Goal: Connect with others: Establish contact or relationships with other users

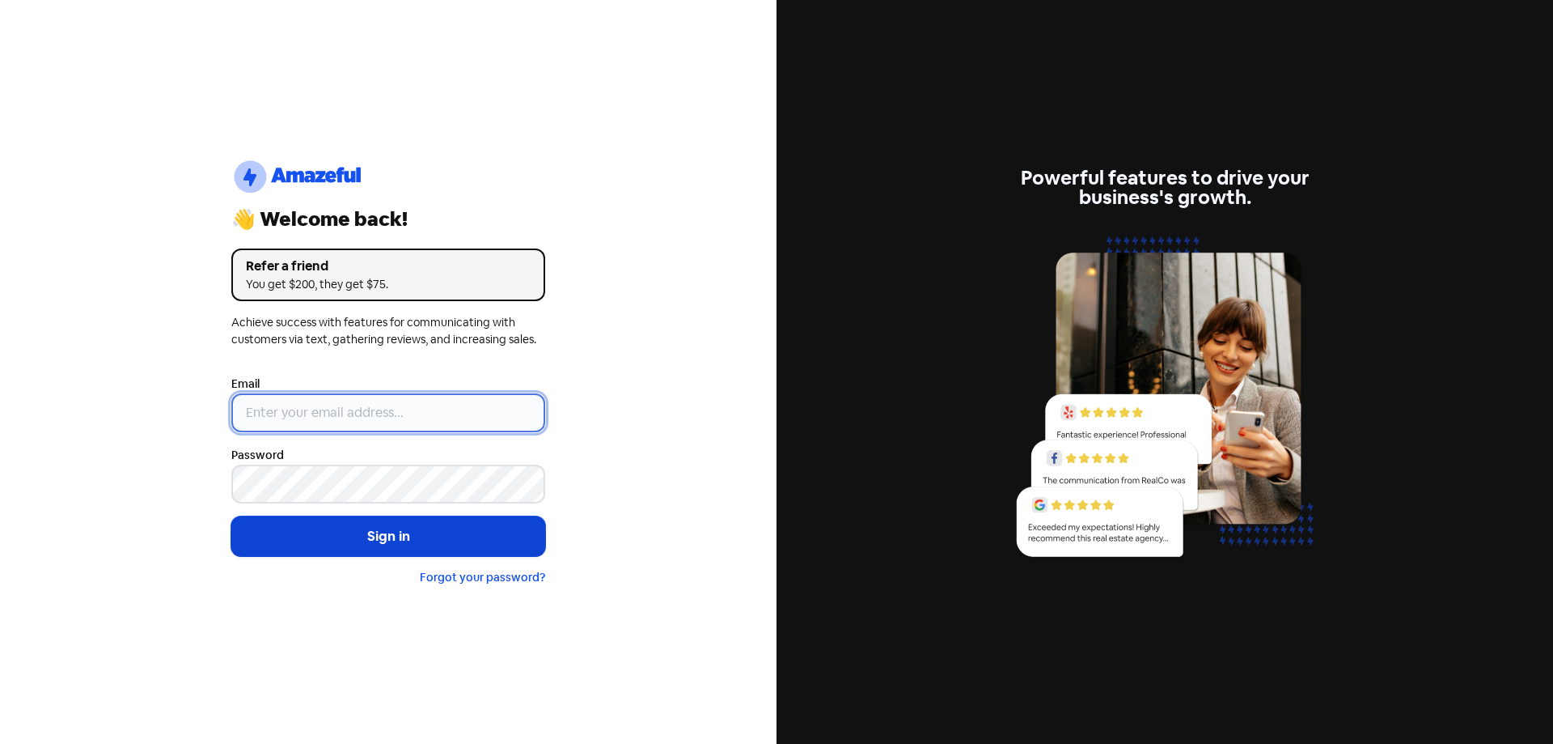
type input "[EMAIL_ADDRESS][DOMAIN_NAME]"
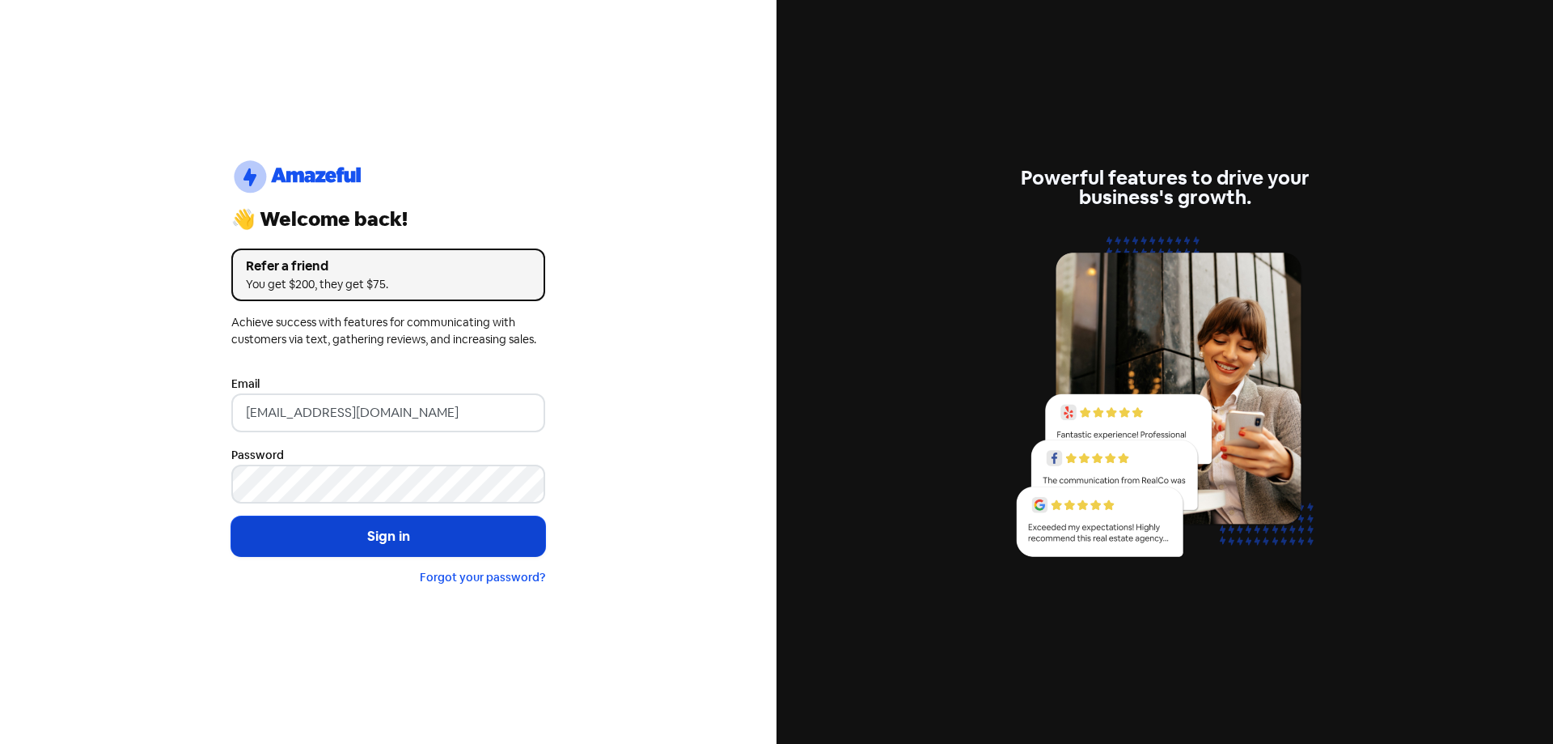
click at [388, 532] on button "Sign in" at bounding box center [388, 536] width 314 height 40
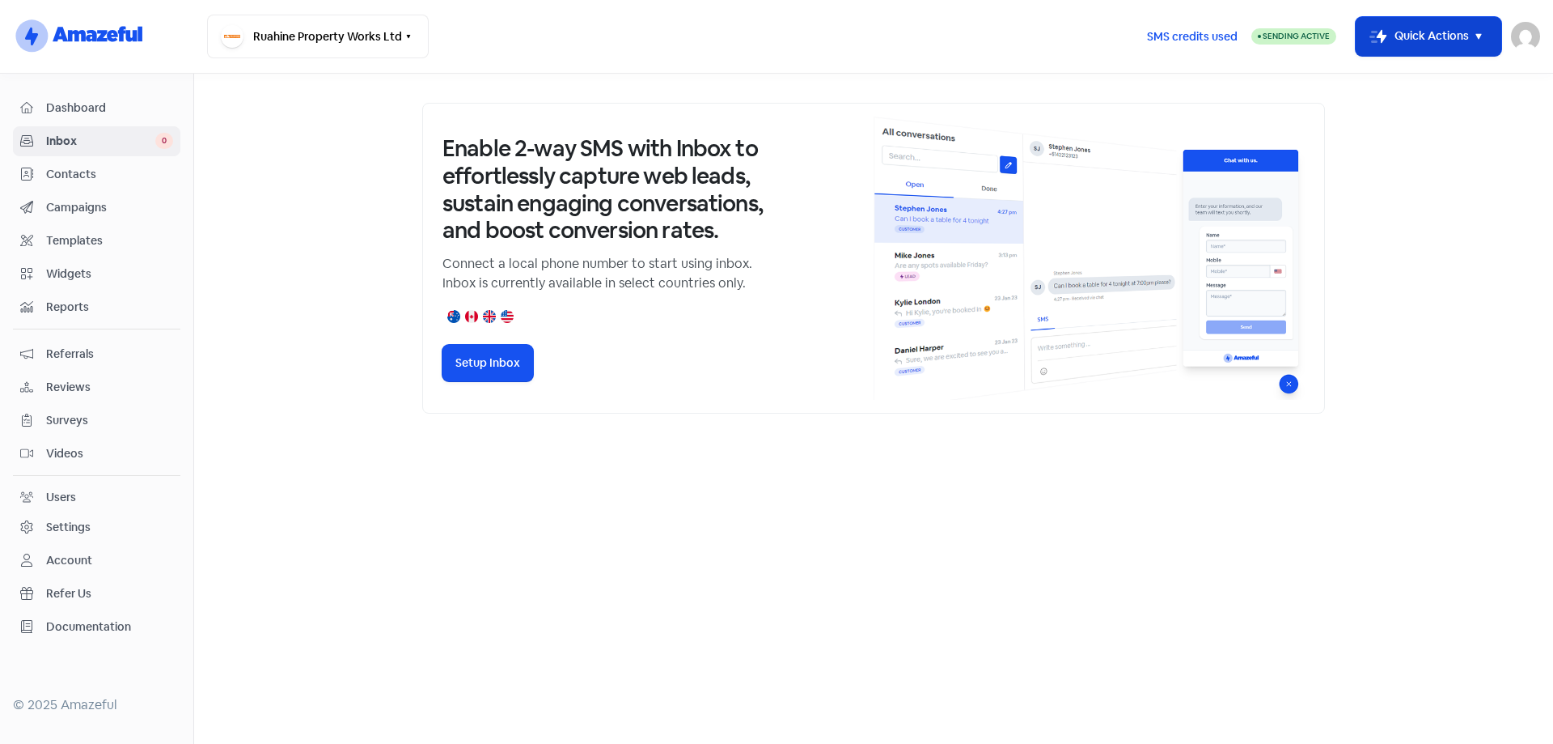
click at [1470, 34] on icon "button" at bounding box center [1478, 36] width 19 height 19
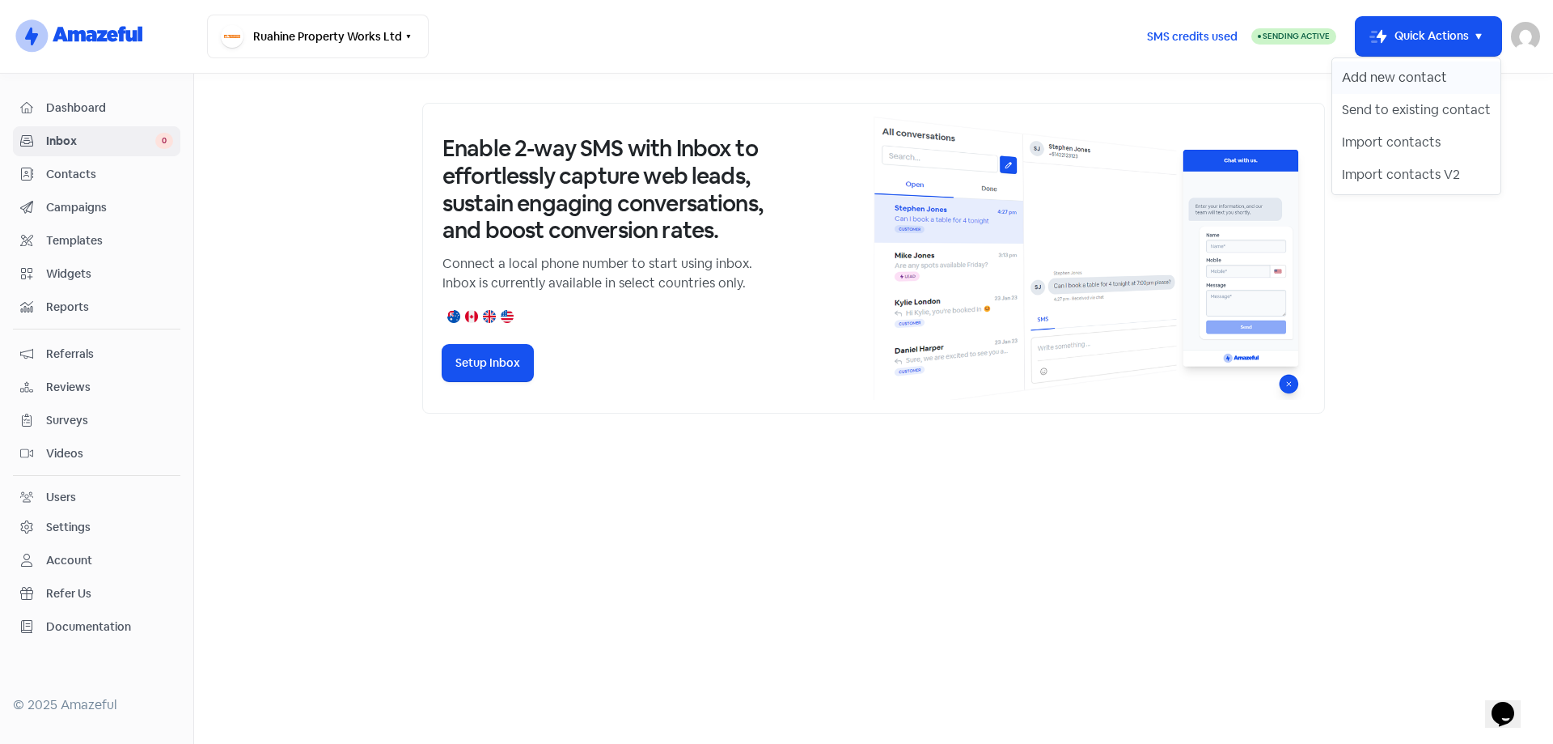
click at [1444, 77] on button "Add new contact" at bounding box center [1416, 77] width 168 height 32
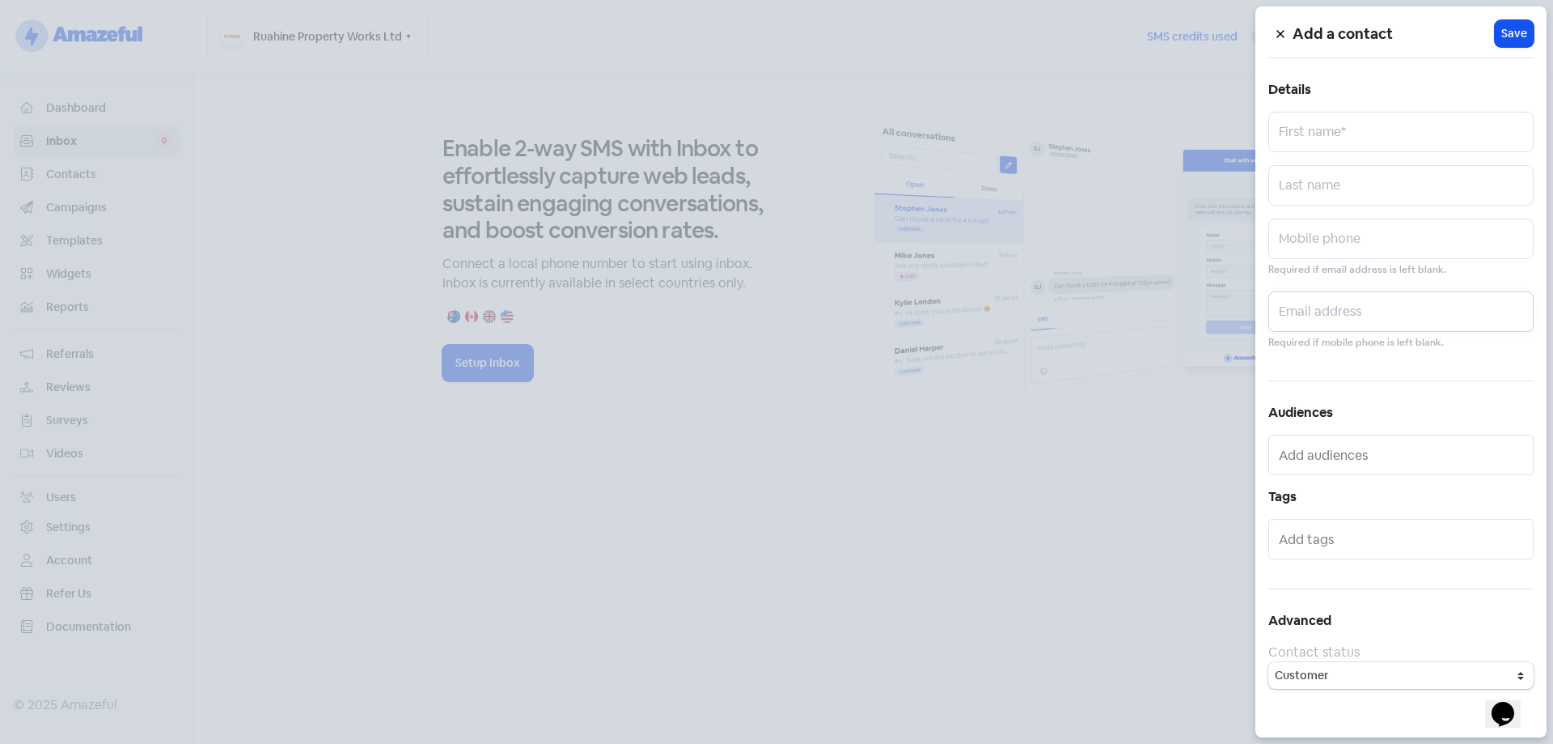
click at [1330, 318] on input "text" at bounding box center [1401, 311] width 265 height 40
paste input "[EMAIL_ADDRESS][DOMAIN_NAME]"
type input "[EMAIL_ADDRESS][DOMAIN_NAME]"
click at [1348, 129] on input "text" at bounding box center [1401, 132] width 265 height 40
type input "[PERSON_NAME]"
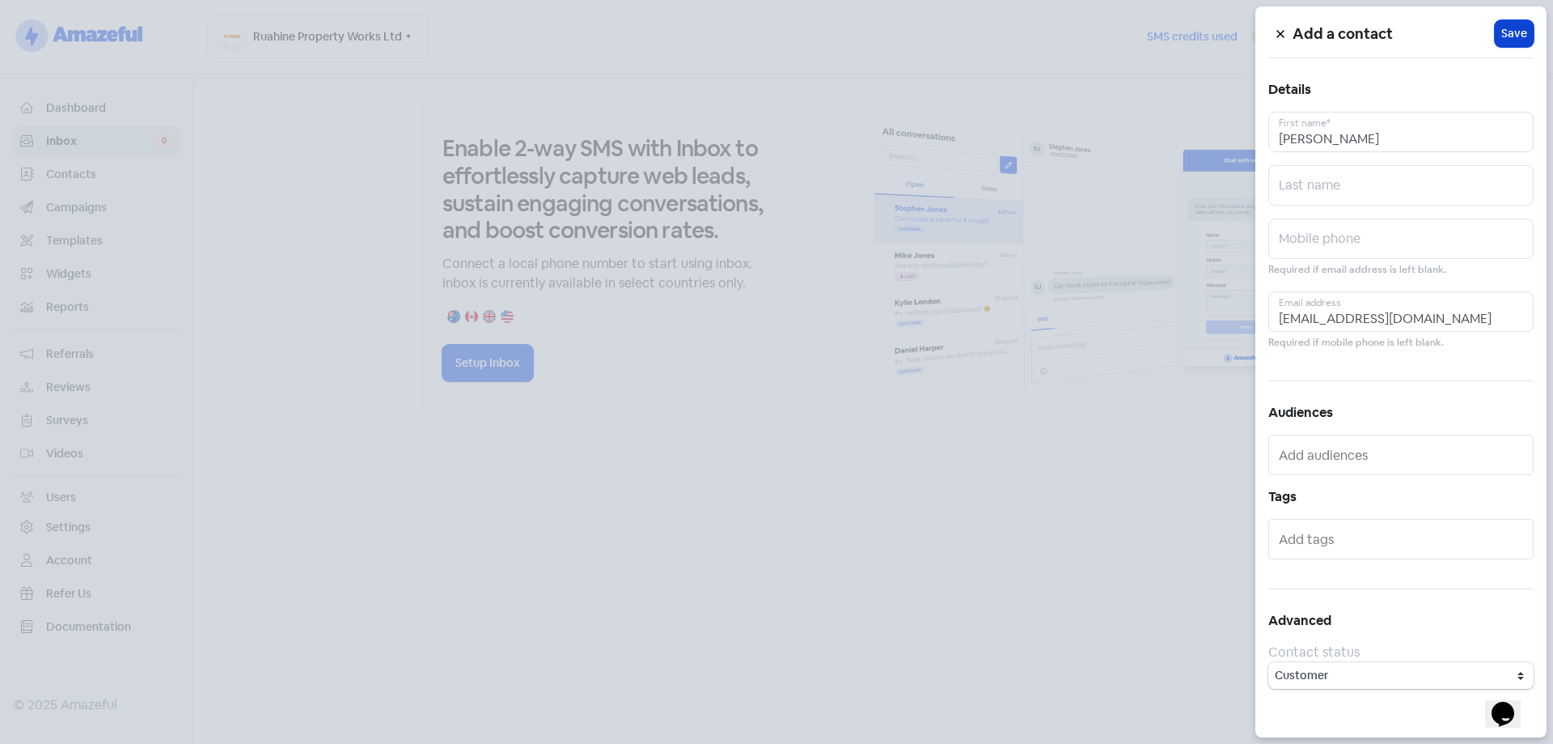
click at [1519, 31] on span "Save" at bounding box center [1515, 33] width 26 height 17
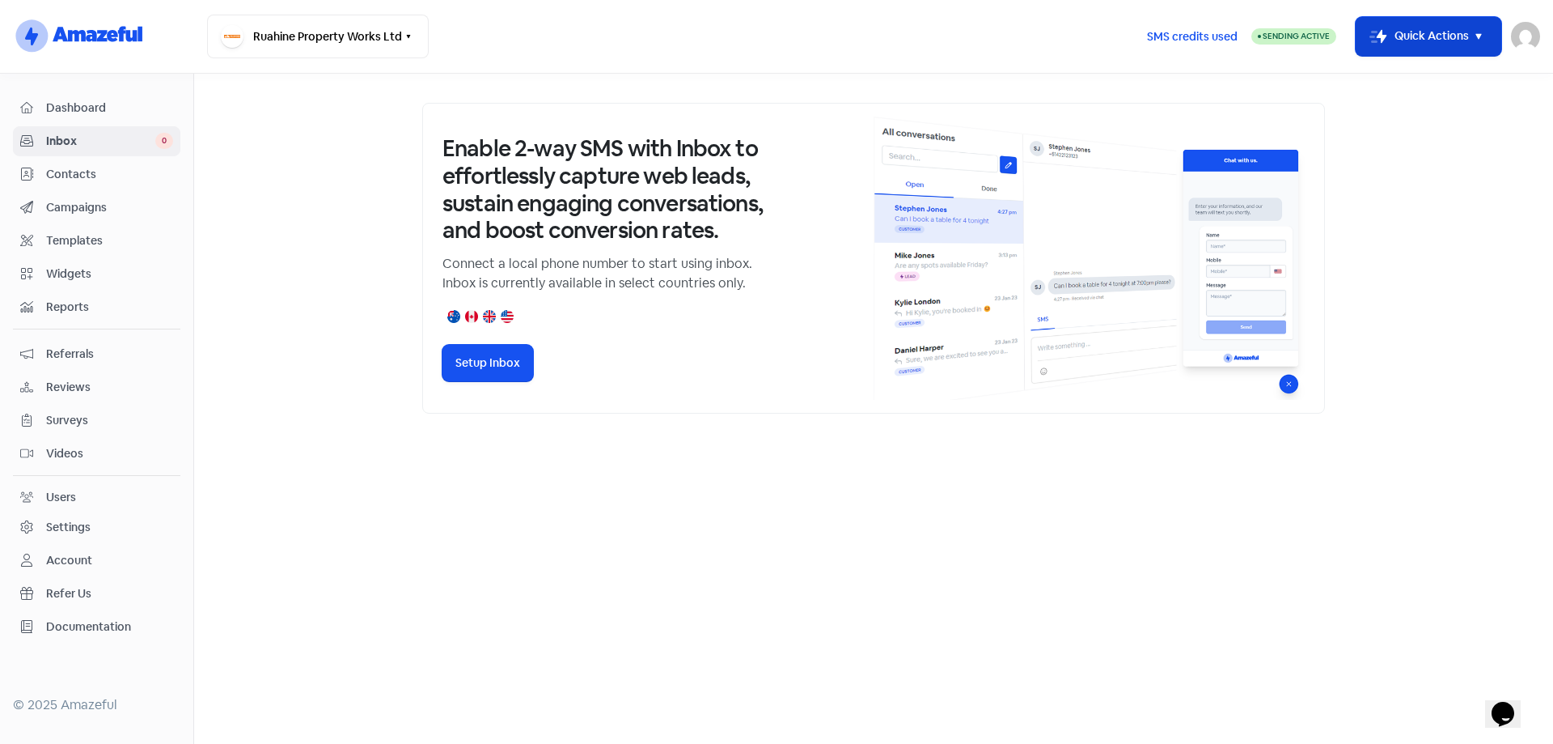
click at [1471, 32] on icon "button" at bounding box center [1478, 36] width 19 height 19
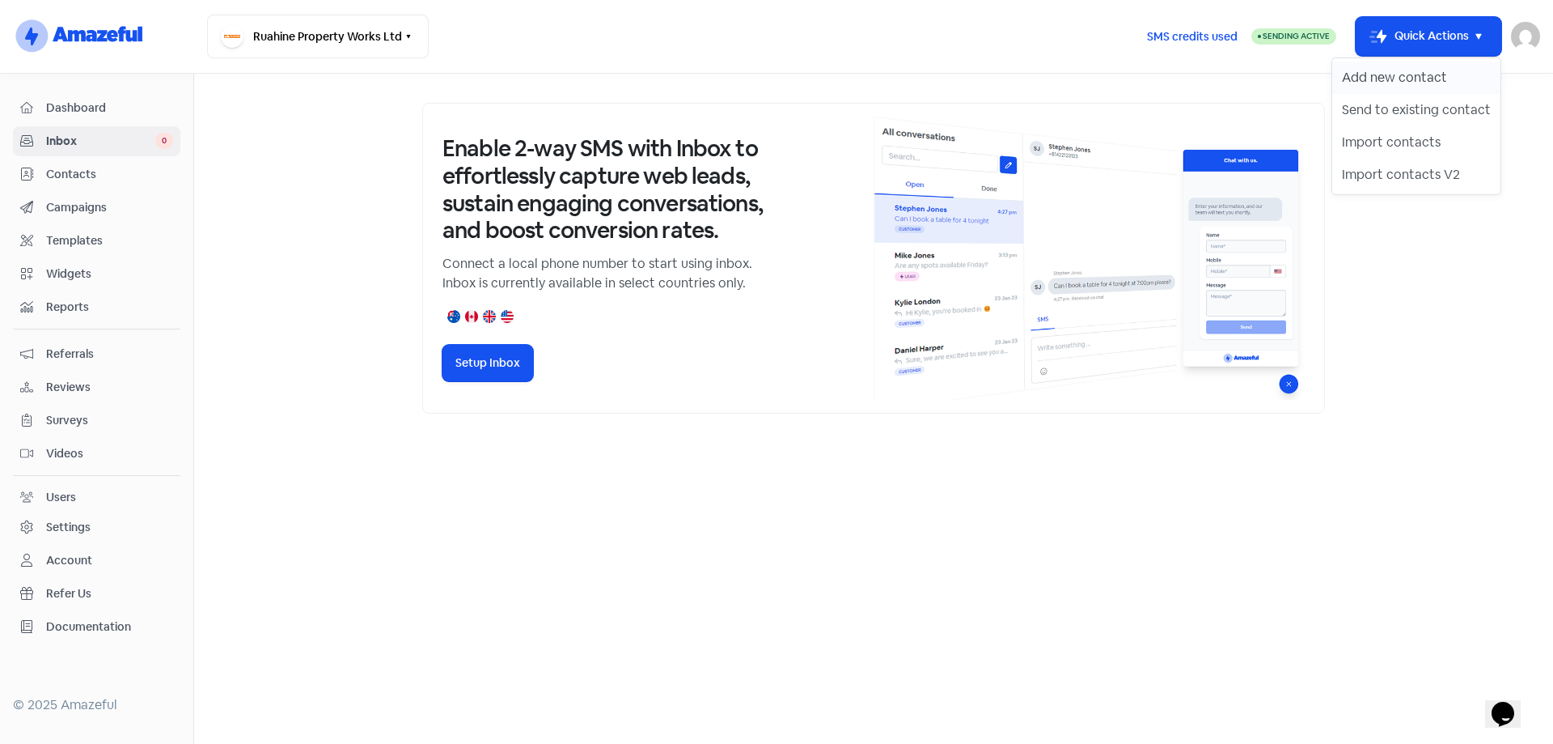
click at [1423, 75] on button "Add new contact" at bounding box center [1416, 77] width 168 height 32
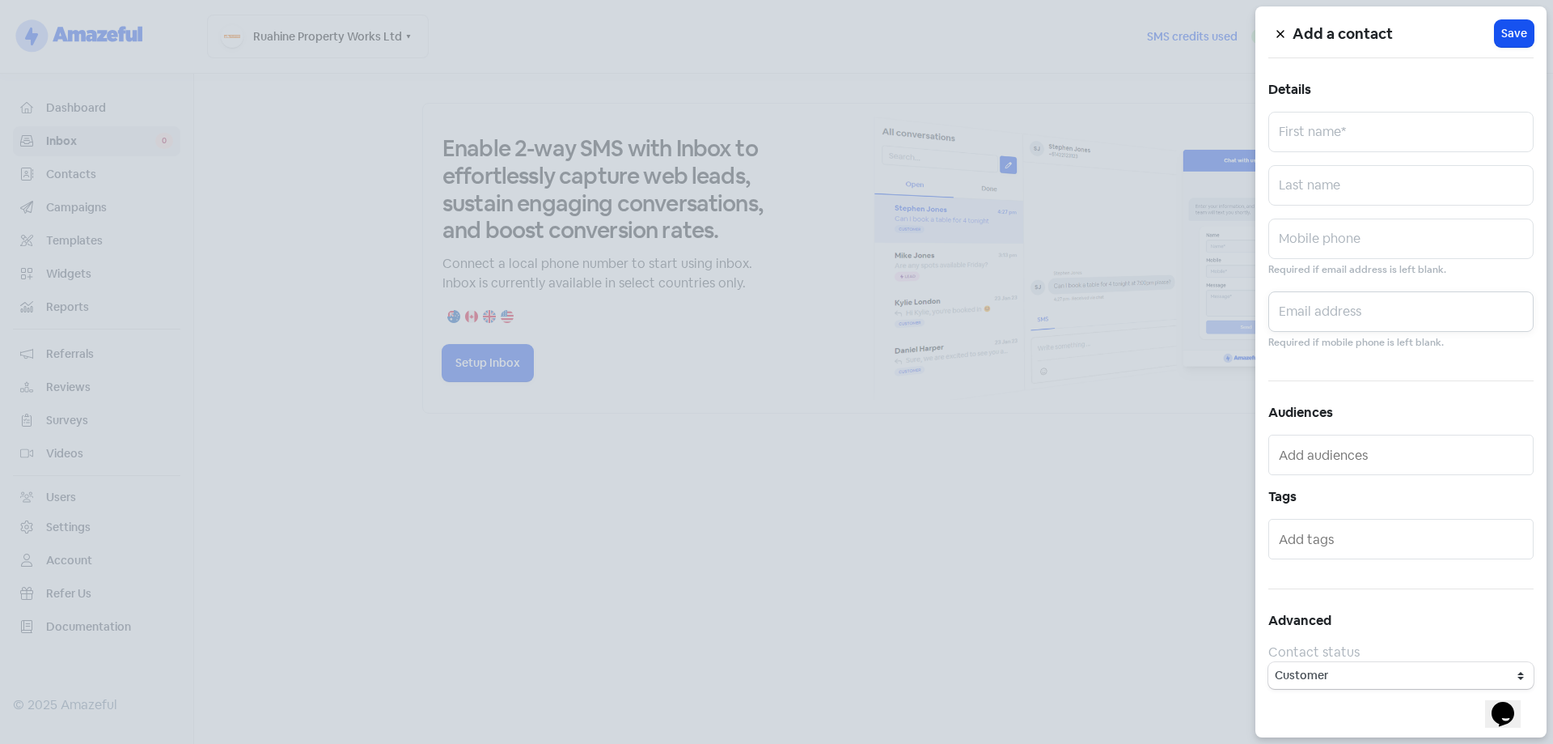
click at [1339, 313] on input "text" at bounding box center [1401, 311] width 265 height 40
paste input "[PERSON_NAME][EMAIL_ADDRESS][DOMAIN_NAME]"
type input "[PERSON_NAME][EMAIL_ADDRESS][DOMAIN_NAME]"
click at [1347, 129] on input "text" at bounding box center [1401, 132] width 265 height 40
type input "Grant"
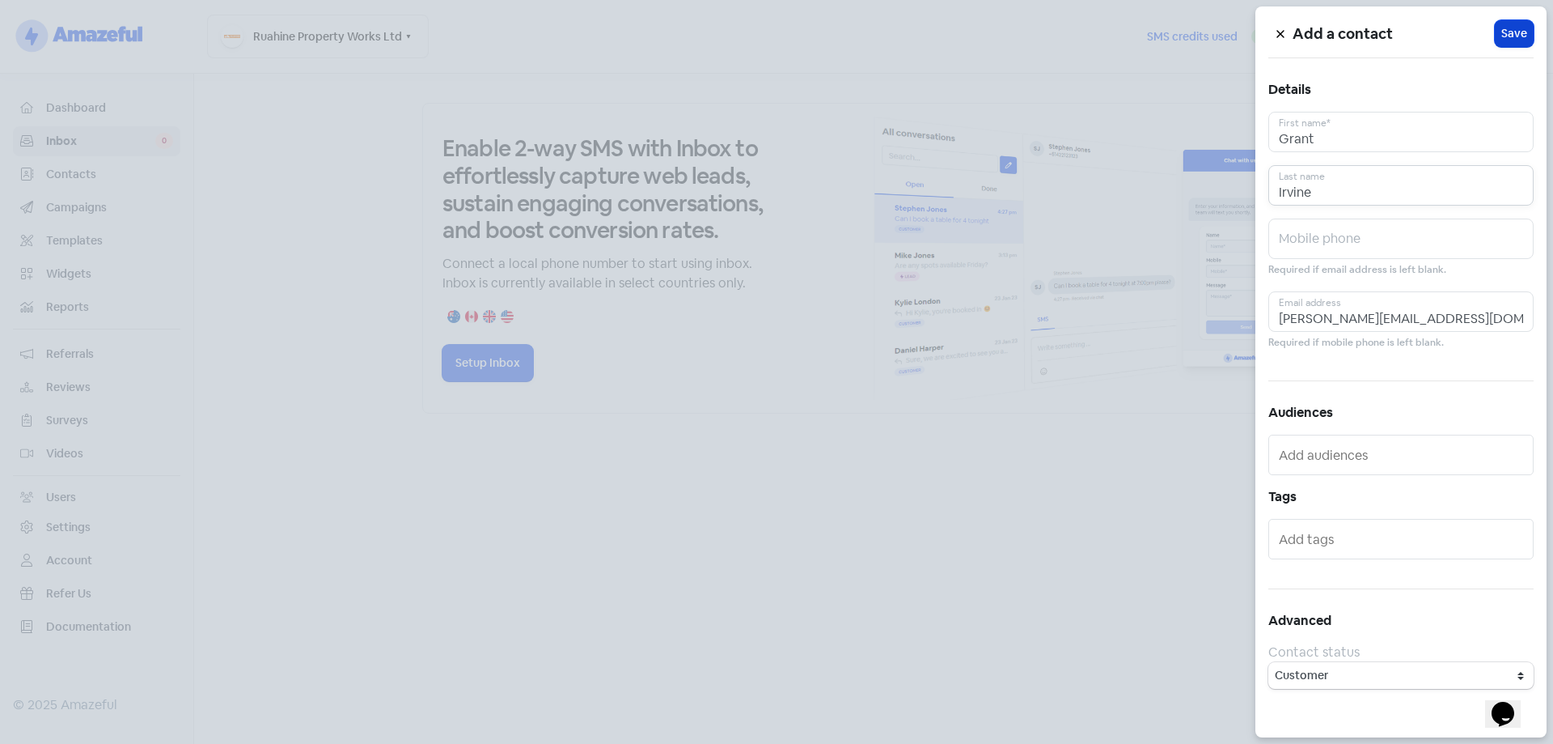
type input "Irvine"
click at [1522, 32] on span "Save" at bounding box center [1515, 33] width 26 height 17
